Goal: Information Seeking & Learning: Learn about a topic

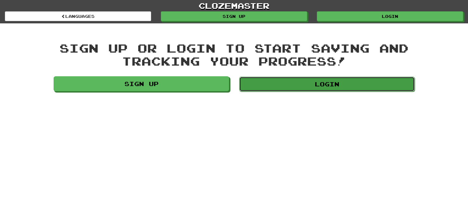
click at [317, 84] on link "Login" at bounding box center [326, 84] width 175 height 15
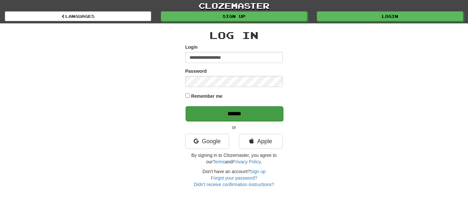
type input "**********"
click at [232, 110] on input "******" at bounding box center [233, 113] width 97 height 15
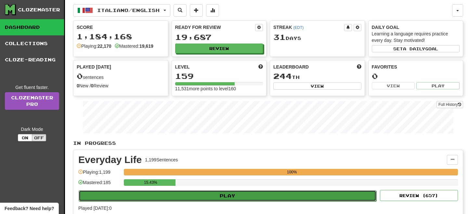
click at [267, 191] on button "Play" at bounding box center [228, 195] width 298 height 11
select select "**"
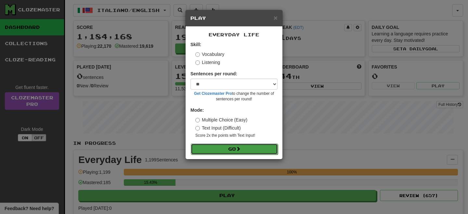
click at [251, 145] on button "Go" at bounding box center [234, 149] width 87 height 11
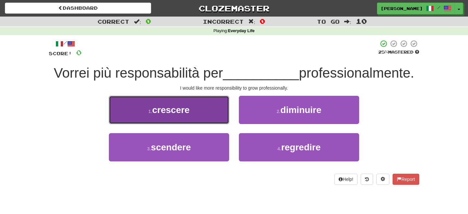
drag, startPoint x: 162, startPoint y: 114, endPoint x: 168, endPoint y: 115, distance: 5.7
click at [165, 114] on span "crescere" at bounding box center [170, 110] width 37 height 10
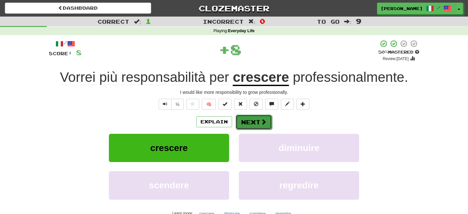
click at [251, 125] on button "Next" at bounding box center [254, 122] width 36 height 15
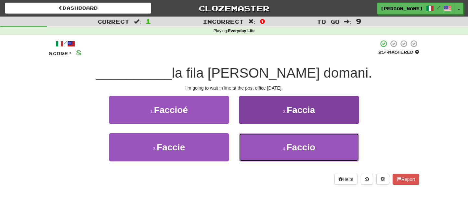
drag, startPoint x: 304, startPoint y: 151, endPoint x: 300, endPoint y: 147, distance: 6.0
click at [305, 151] on span "Faccio" at bounding box center [300, 147] width 29 height 10
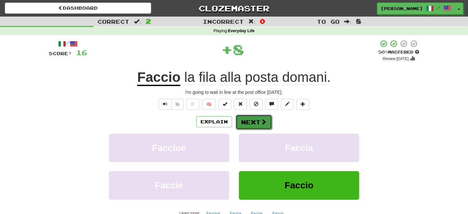
click at [252, 119] on button "Next" at bounding box center [254, 122] width 36 height 15
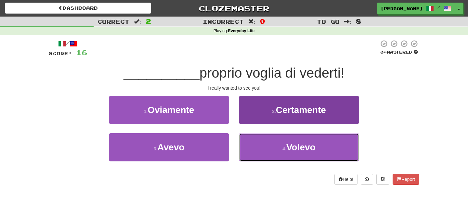
drag, startPoint x: 279, startPoint y: 151, endPoint x: 271, endPoint y: 139, distance: 14.4
click at [279, 149] on button "4 . Volevo" at bounding box center [299, 147] width 120 height 28
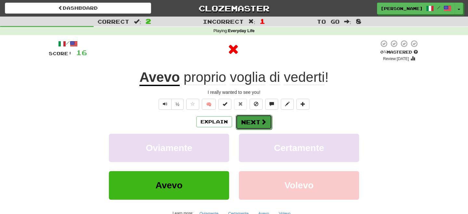
click at [254, 121] on button "Next" at bounding box center [254, 122] width 36 height 15
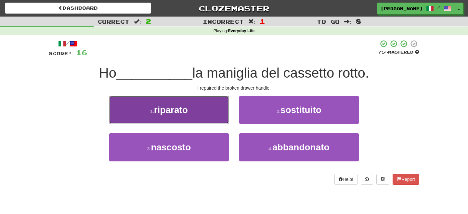
click at [195, 115] on button "1 . riparato" at bounding box center [169, 110] width 120 height 28
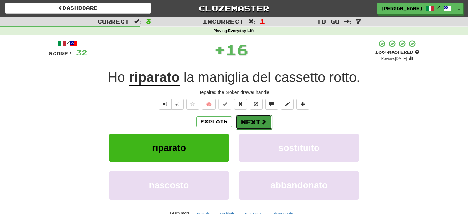
click at [252, 122] on button "Next" at bounding box center [254, 122] width 36 height 15
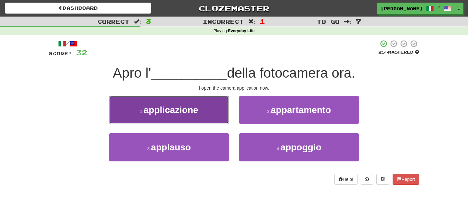
click at [214, 117] on button "1 . applicazione" at bounding box center [169, 110] width 120 height 28
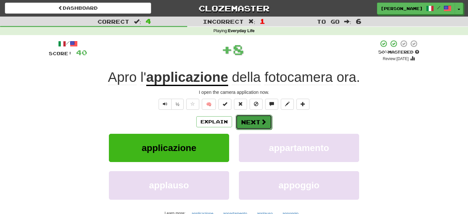
click at [250, 117] on button "Next" at bounding box center [254, 122] width 36 height 15
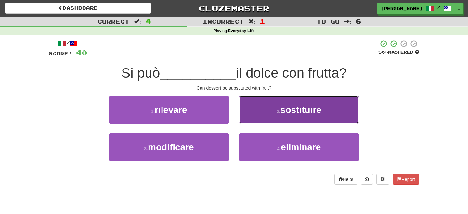
click at [267, 121] on button "2 . sostituire" at bounding box center [299, 110] width 120 height 28
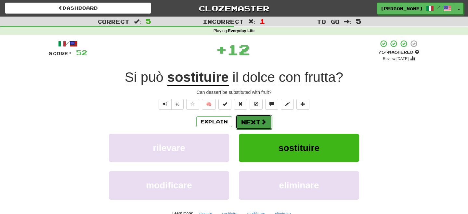
click at [260, 123] on button "Next" at bounding box center [254, 122] width 36 height 15
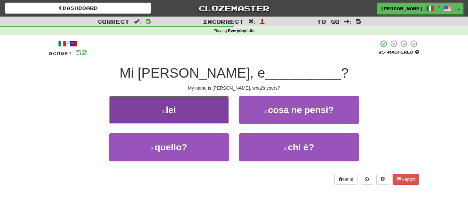
click at [193, 114] on button "1 . lei" at bounding box center [169, 110] width 120 height 28
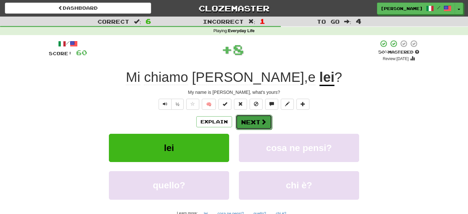
click at [247, 124] on button "Next" at bounding box center [254, 122] width 36 height 15
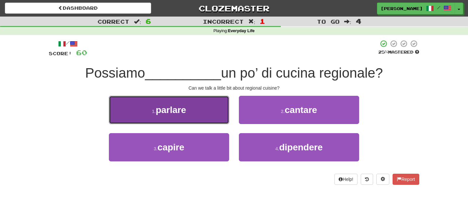
click at [199, 114] on button "1 . parlare" at bounding box center [169, 110] width 120 height 28
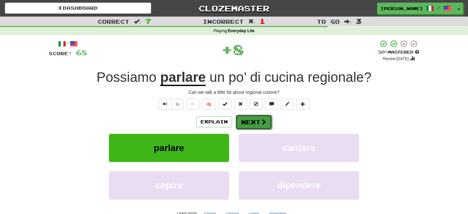
click at [252, 123] on button "Next" at bounding box center [254, 122] width 36 height 15
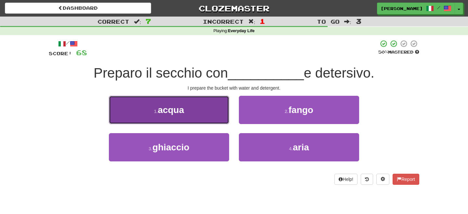
click at [198, 121] on button "1 . acqua" at bounding box center [169, 110] width 120 height 28
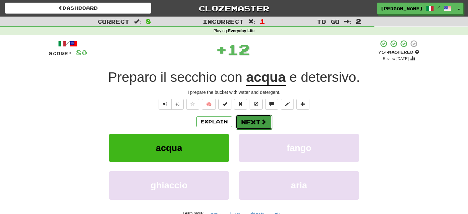
click at [247, 121] on button "Next" at bounding box center [254, 122] width 36 height 15
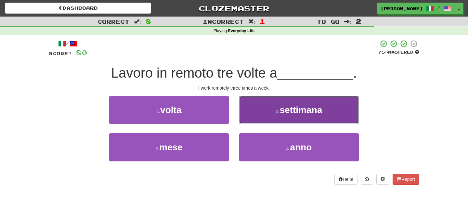
click at [273, 118] on button "2 . settimana" at bounding box center [299, 110] width 120 height 28
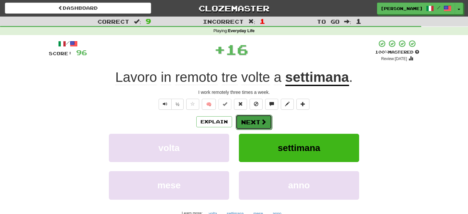
click at [251, 123] on button "Next" at bounding box center [254, 122] width 36 height 15
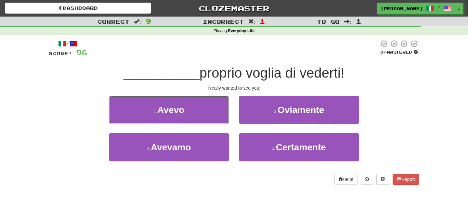
drag, startPoint x: 188, startPoint y: 110, endPoint x: 217, endPoint y: 114, distance: 29.2
click at [191, 111] on button "1 . Avevo" at bounding box center [169, 110] width 120 height 28
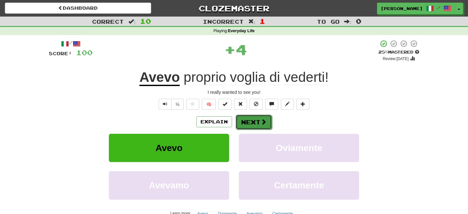
click at [255, 118] on button "Next" at bounding box center [254, 122] width 36 height 15
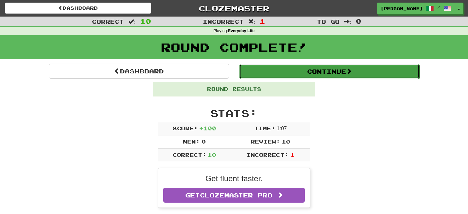
click at [296, 77] on button "Continue" at bounding box center [329, 71] width 180 height 15
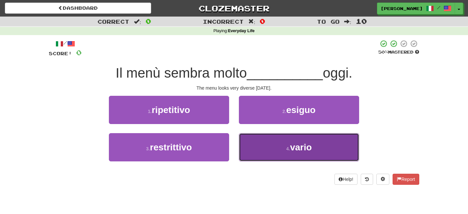
drag, startPoint x: 299, startPoint y: 148, endPoint x: 297, endPoint y: 145, distance: 3.8
click at [299, 147] on span "vario" at bounding box center [301, 147] width 22 height 10
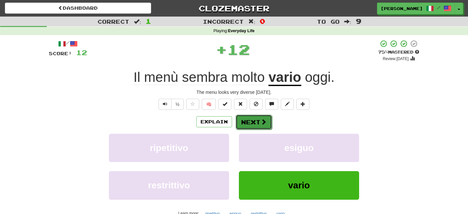
click at [249, 117] on button "Next" at bounding box center [254, 122] width 36 height 15
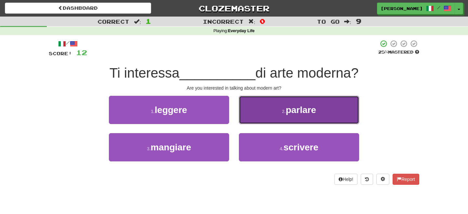
click at [270, 117] on button "2 . parlare" at bounding box center [299, 110] width 120 height 28
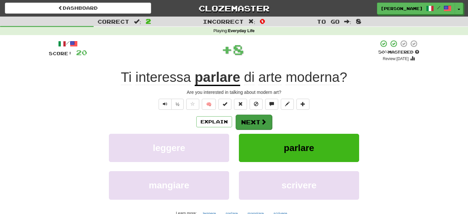
click at [267, 118] on button "Next" at bounding box center [254, 122] width 36 height 15
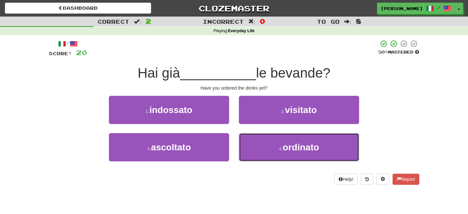
drag, startPoint x: 276, startPoint y: 151, endPoint x: 257, endPoint y: 131, distance: 27.3
click at [276, 149] on button "4 . ordinato" at bounding box center [299, 147] width 120 height 28
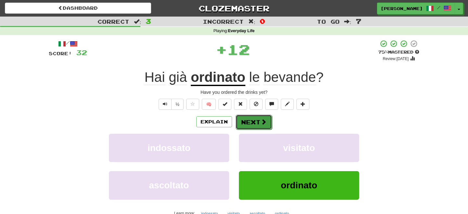
click at [247, 119] on button "Next" at bounding box center [254, 122] width 36 height 15
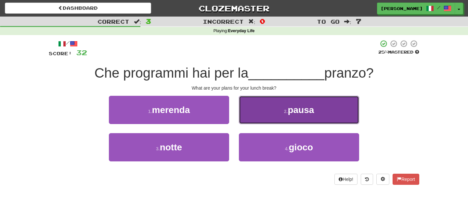
click at [271, 115] on button "2 . pausa" at bounding box center [299, 110] width 120 height 28
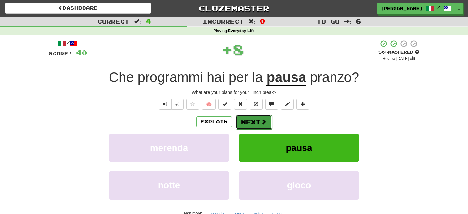
click at [258, 119] on button "Next" at bounding box center [254, 122] width 36 height 15
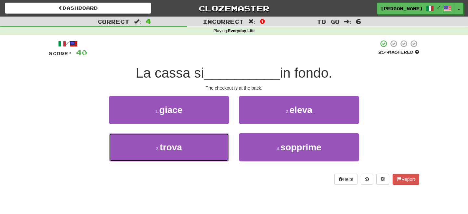
drag, startPoint x: 193, startPoint y: 150, endPoint x: 221, endPoint y: 133, distance: 32.4
click at [198, 147] on button "3 . trova" at bounding box center [169, 147] width 120 height 28
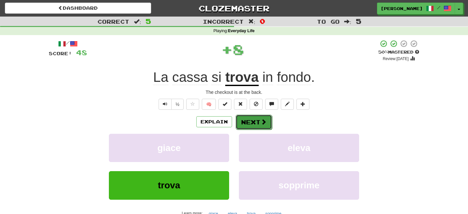
click at [249, 125] on button "Next" at bounding box center [254, 122] width 36 height 15
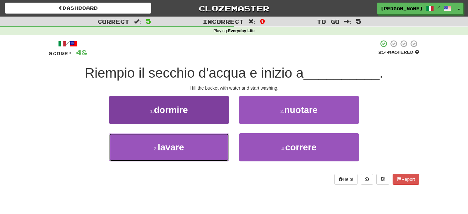
drag, startPoint x: 197, startPoint y: 147, endPoint x: 206, endPoint y: 139, distance: 12.4
click at [199, 146] on button "3 . lavare" at bounding box center [169, 147] width 120 height 28
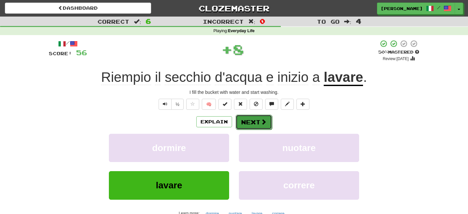
click at [251, 123] on button "Next" at bounding box center [254, 122] width 36 height 15
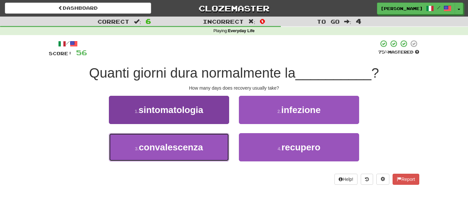
drag, startPoint x: 180, startPoint y: 150, endPoint x: 190, endPoint y: 145, distance: 11.3
click at [184, 150] on span "convalescenza" at bounding box center [171, 147] width 64 height 10
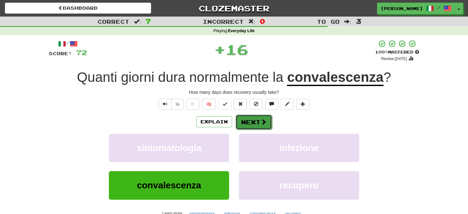
click at [255, 121] on button "Next" at bounding box center [254, 122] width 36 height 15
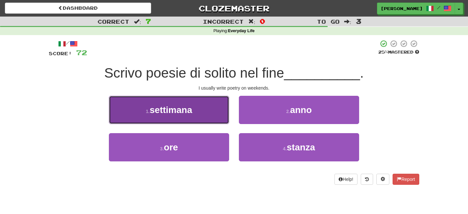
drag, startPoint x: 181, startPoint y: 113, endPoint x: 193, endPoint y: 116, distance: 11.7
click at [190, 115] on span "settimana" at bounding box center [170, 110] width 43 height 10
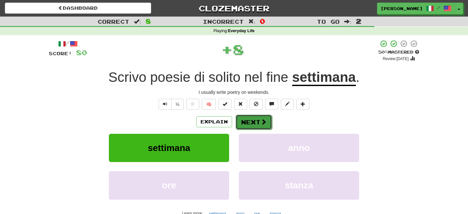
click at [246, 121] on button "Next" at bounding box center [254, 122] width 36 height 15
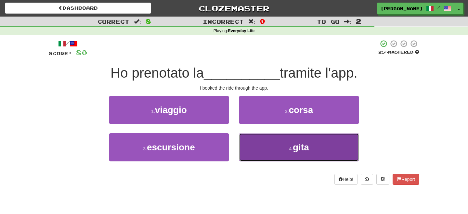
click at [302, 147] on span "gita" at bounding box center [301, 147] width 16 height 10
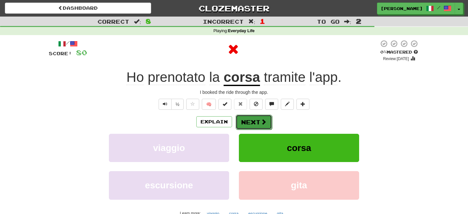
click at [249, 120] on button "Next" at bounding box center [254, 122] width 36 height 15
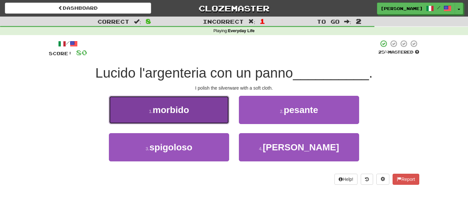
click at [220, 117] on button "1 . morbido" at bounding box center [169, 110] width 120 height 28
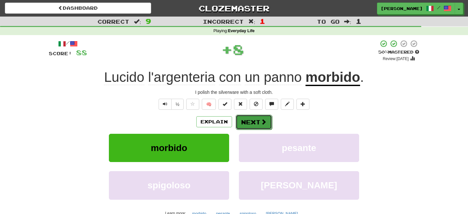
drag, startPoint x: 220, startPoint y: 117, endPoint x: 250, endPoint y: 120, distance: 30.1
click at [250, 120] on button "Next" at bounding box center [254, 122] width 36 height 15
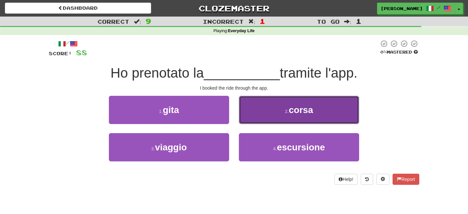
click at [311, 118] on button "2 . corsa" at bounding box center [299, 110] width 120 height 28
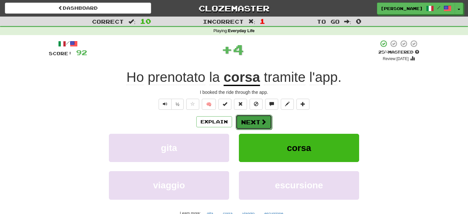
click at [254, 122] on button "Next" at bounding box center [254, 122] width 36 height 15
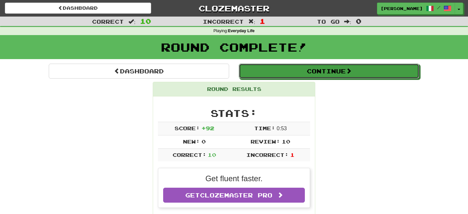
click at [272, 75] on button "Continue" at bounding box center [329, 71] width 180 height 15
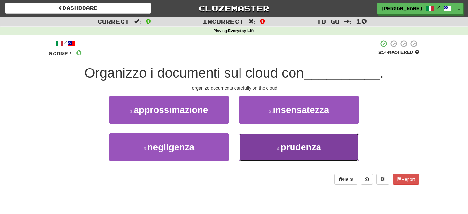
click at [285, 149] on span "prudenza" at bounding box center [301, 147] width 40 height 10
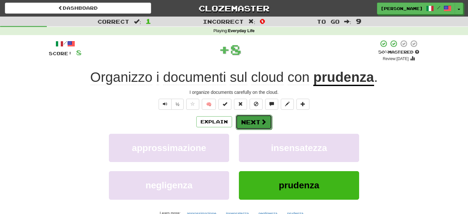
click at [253, 123] on button "Next" at bounding box center [254, 122] width 36 height 15
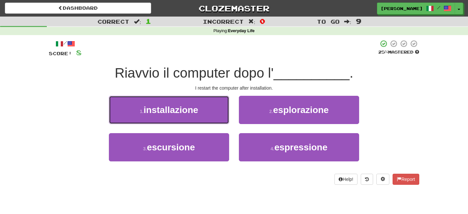
drag, startPoint x: 213, startPoint y: 109, endPoint x: 228, endPoint y: 111, distance: 15.1
click at [221, 110] on button "1 . installazione" at bounding box center [169, 110] width 120 height 28
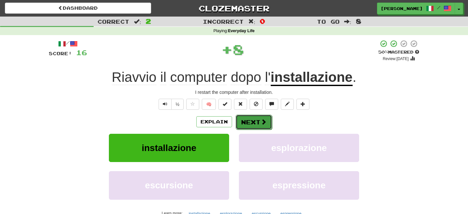
click at [248, 119] on button "Next" at bounding box center [254, 122] width 36 height 15
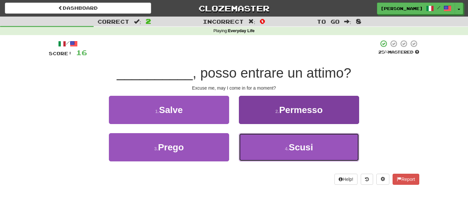
drag, startPoint x: 277, startPoint y: 148, endPoint x: 272, endPoint y: 144, distance: 6.7
click at [276, 147] on button "4 . Scusi" at bounding box center [299, 147] width 120 height 28
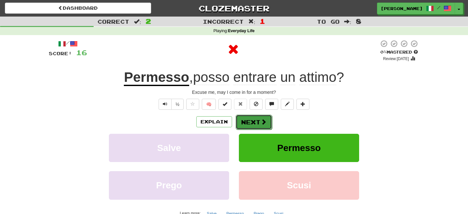
click at [256, 121] on button "Next" at bounding box center [254, 122] width 36 height 15
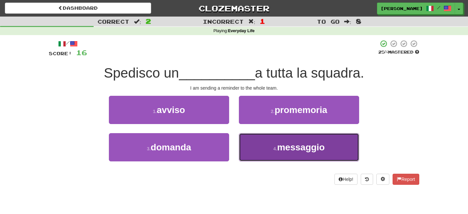
click at [305, 148] on span "messaggio" at bounding box center [300, 147] width 47 height 10
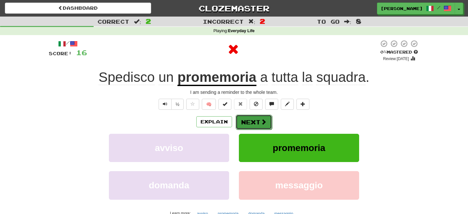
click at [252, 118] on button "Next" at bounding box center [254, 122] width 36 height 15
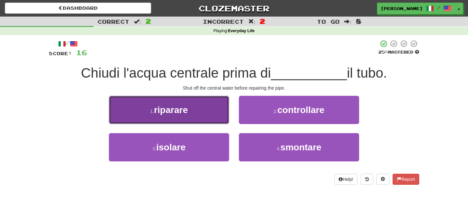
drag, startPoint x: 198, startPoint y: 115, endPoint x: 204, endPoint y: 117, distance: 6.5
click at [202, 116] on button "1 . riparare" at bounding box center [169, 110] width 120 height 28
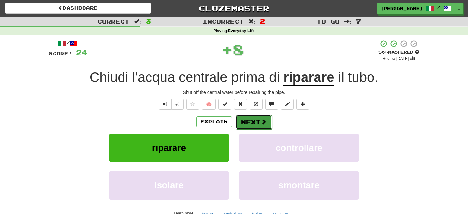
drag, startPoint x: 204, startPoint y: 117, endPoint x: 248, endPoint y: 123, distance: 43.7
click at [248, 123] on button "Next" at bounding box center [254, 122] width 36 height 15
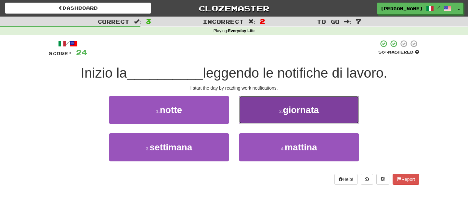
click at [271, 116] on button "2 . giornata" at bounding box center [299, 110] width 120 height 28
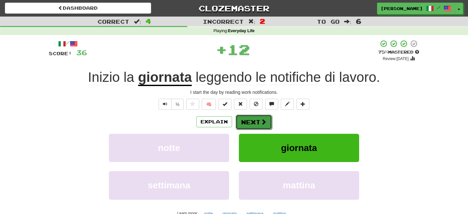
click at [261, 119] on span at bounding box center [264, 122] width 6 height 6
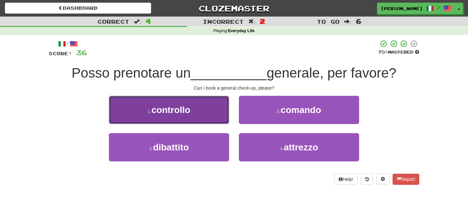
drag, startPoint x: 189, startPoint y: 112, endPoint x: 202, endPoint y: 114, distance: 13.5
click at [197, 113] on button "1 . controllo" at bounding box center [169, 110] width 120 height 28
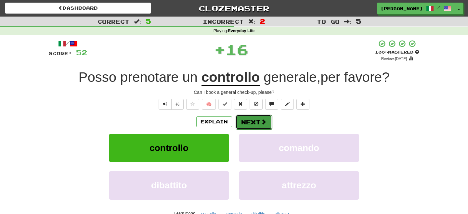
click at [252, 122] on button "Next" at bounding box center [254, 122] width 36 height 15
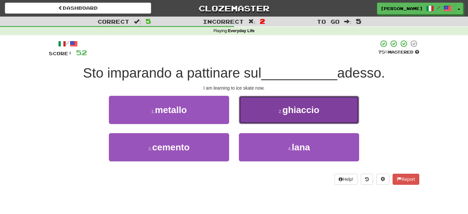
click at [279, 115] on button "2 . ghiaccio" at bounding box center [299, 110] width 120 height 28
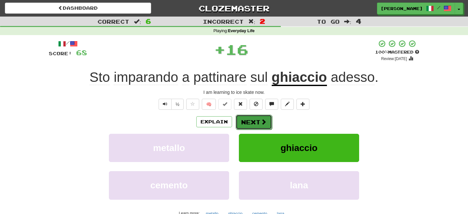
click at [257, 121] on button "Next" at bounding box center [254, 122] width 36 height 15
